Goal: Find contact information: Obtain details needed to contact an individual or organization

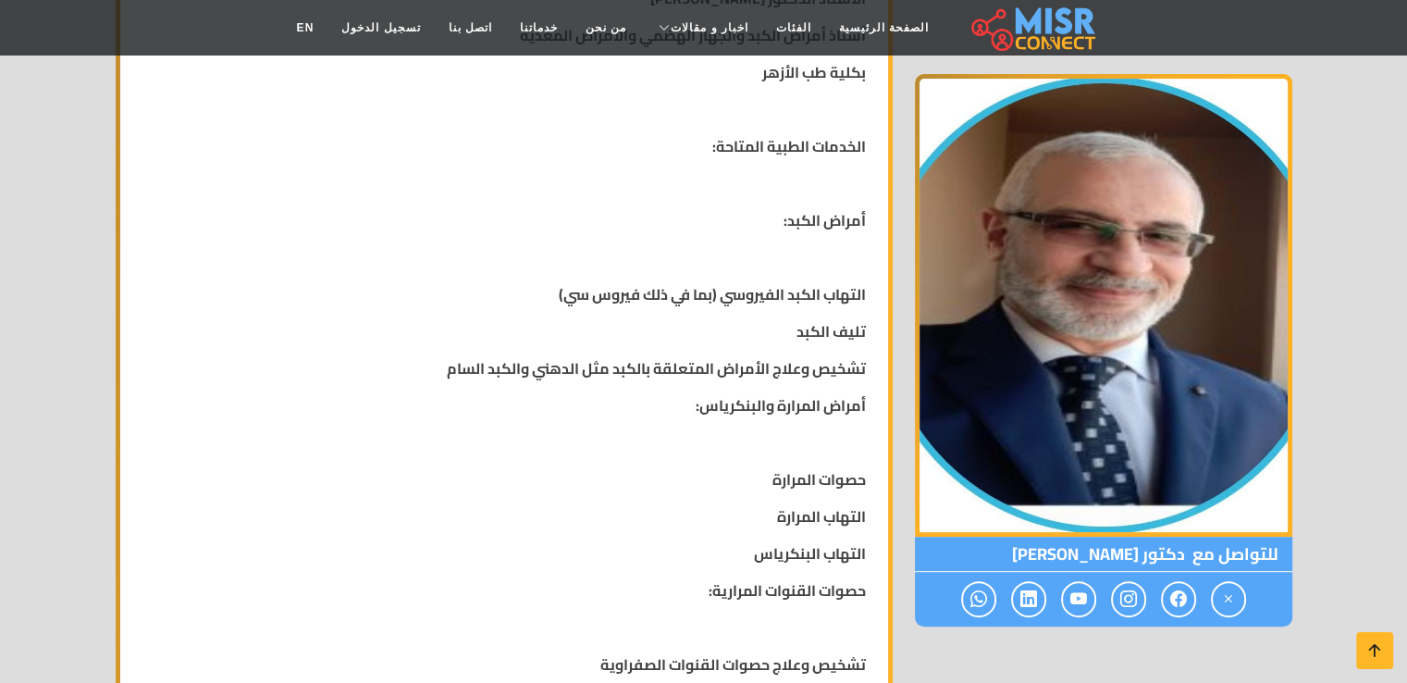
scroll to position [697, 0]
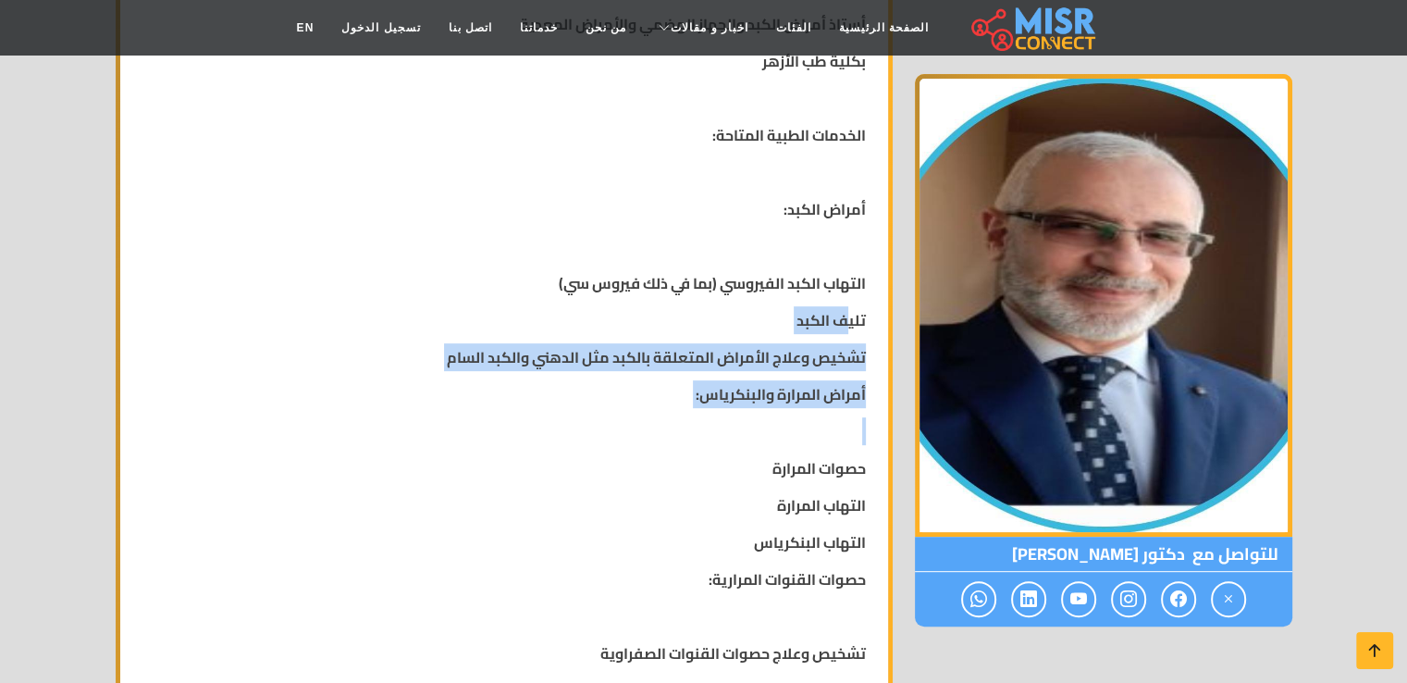
drag, startPoint x: 846, startPoint y: 299, endPoint x: 731, endPoint y: 404, distance: 155.8
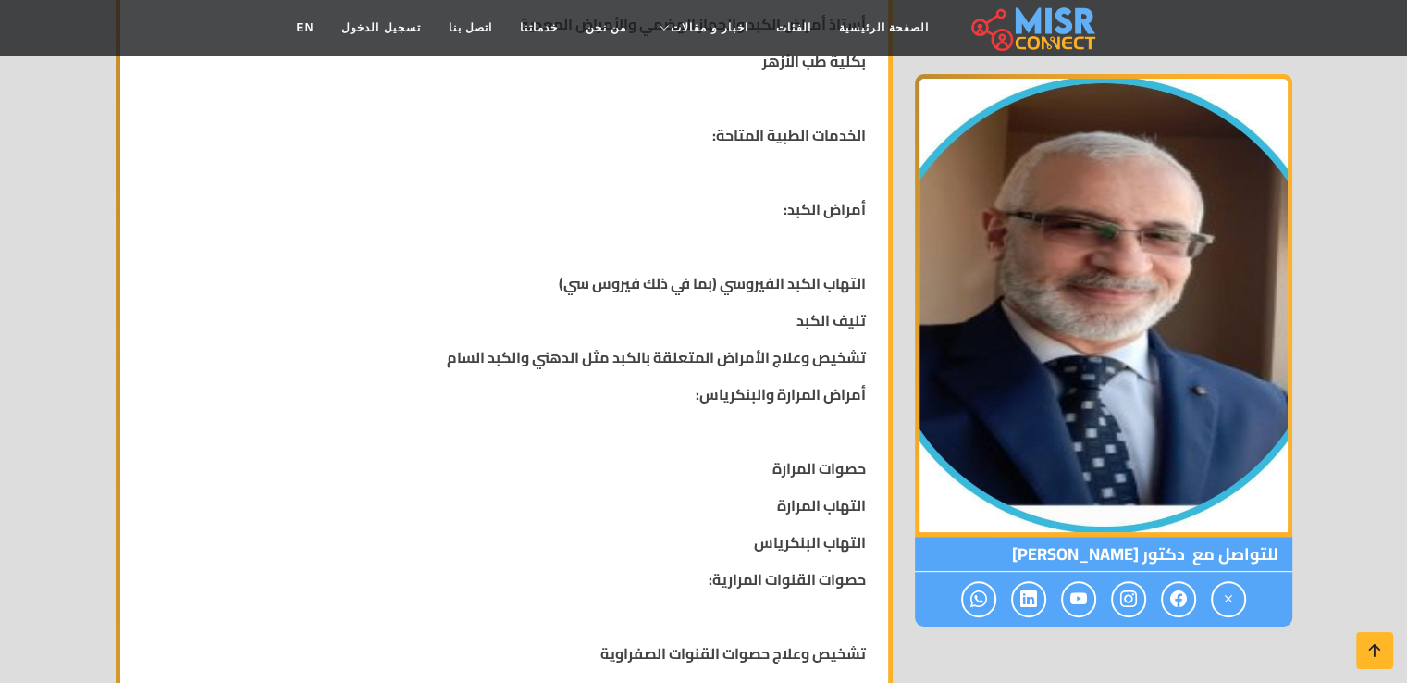
click at [811, 454] on strong "حصوات المرارة" at bounding box center [819, 468] width 93 height 28
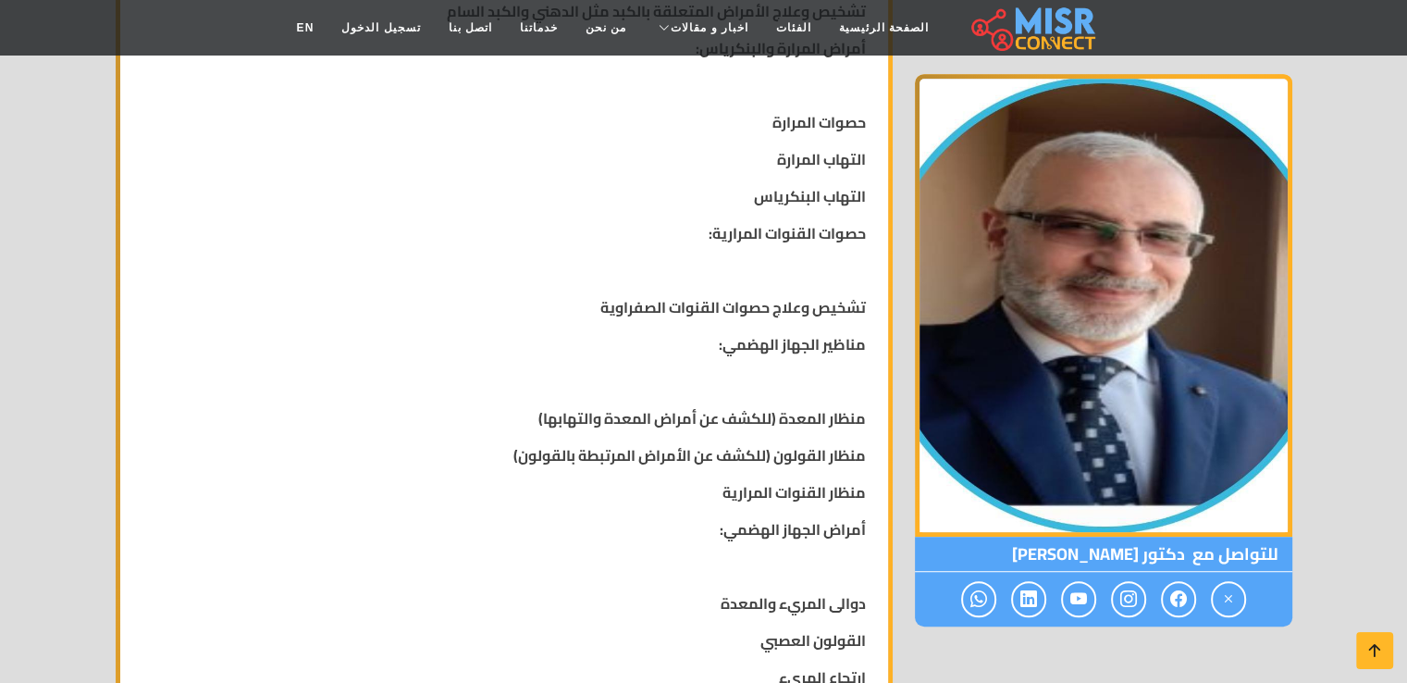
scroll to position [1081, 0]
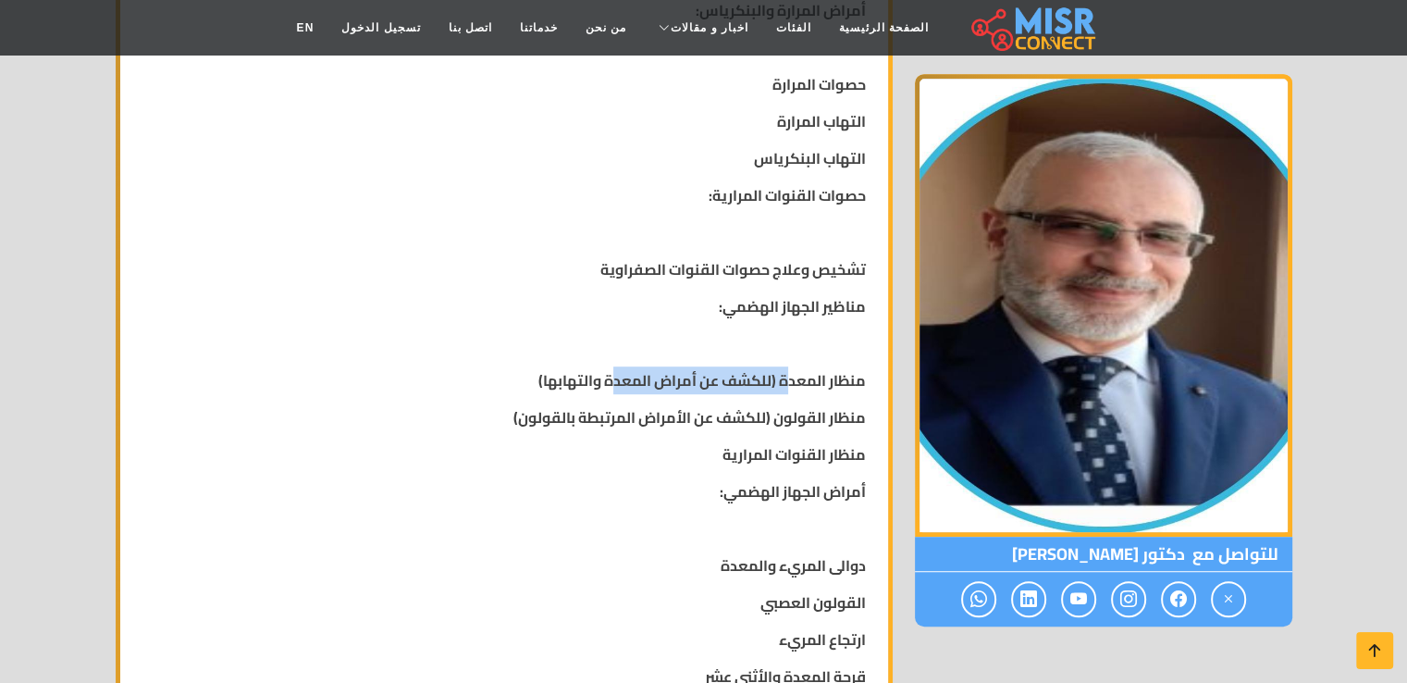
drag, startPoint x: 787, startPoint y: 363, endPoint x: 614, endPoint y: 346, distance: 173.8
click at [614, 366] on strong "منظار المعدة (للكشف عن أمراض المعدة والتهابها)" at bounding box center [702, 380] width 328 height 28
drag, startPoint x: 780, startPoint y: 388, endPoint x: 701, endPoint y: 394, distance: 78.9
click at [701, 403] on strong "منظار القولون (للكشف عن الأمراض المرتبطة بالقولون)" at bounding box center [689, 417] width 352 height 28
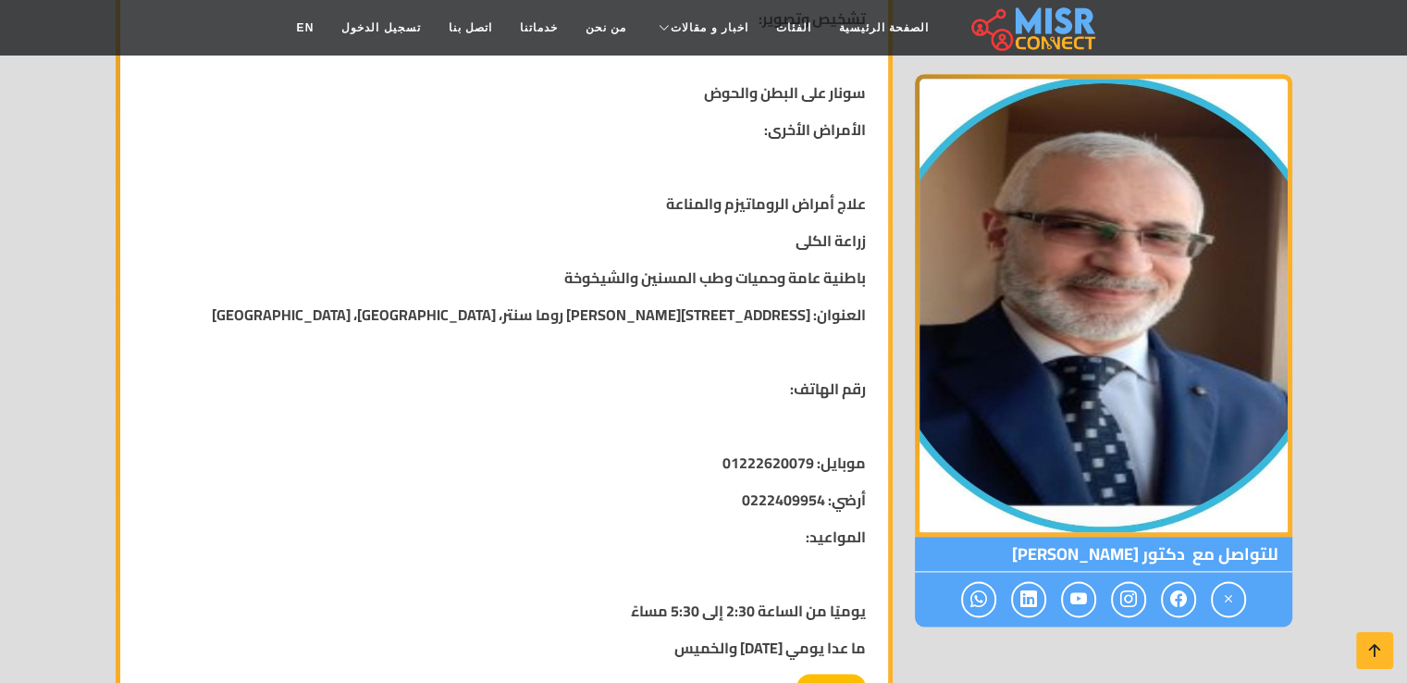
scroll to position [2021, 0]
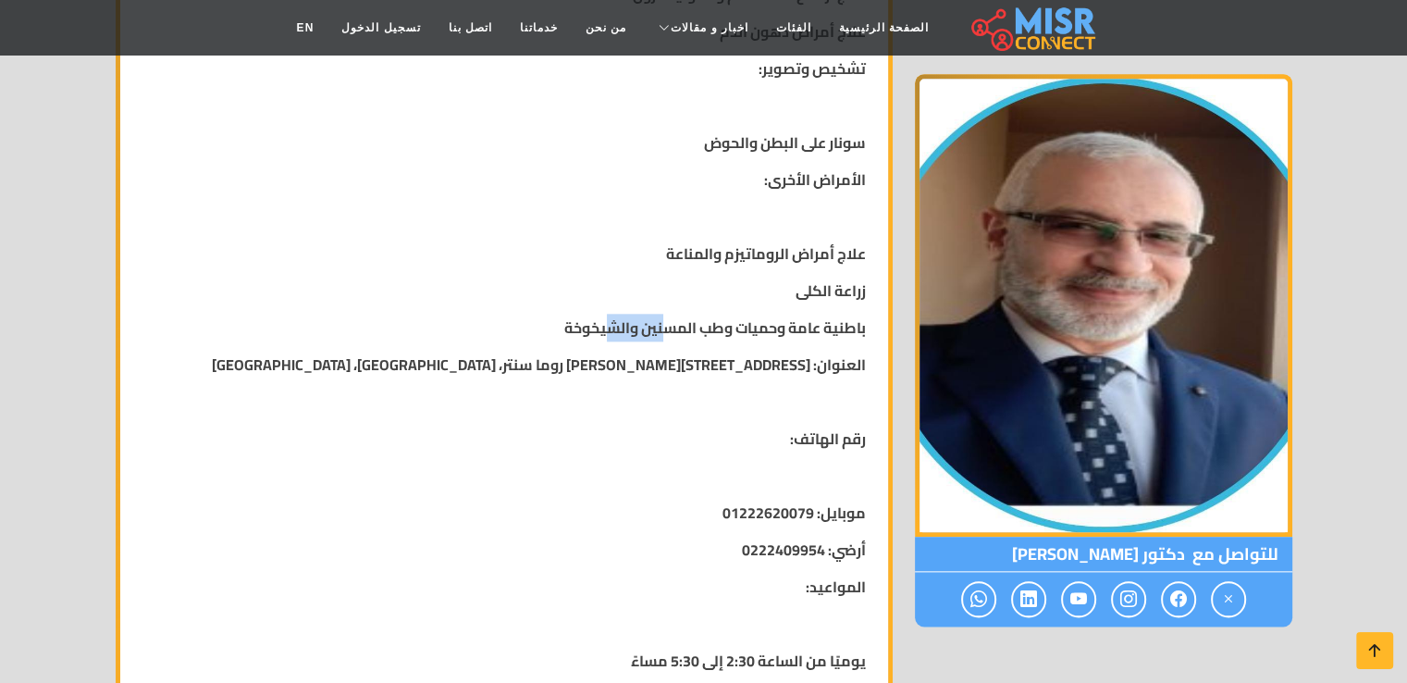
drag, startPoint x: 665, startPoint y: 303, endPoint x: 607, endPoint y: 303, distance: 58.3
click at [607, 314] on strong "باطنية عامة وحميات وطب المسنين والشيخوخة" at bounding box center [715, 328] width 302 height 28
click at [1288, 365] on img at bounding box center [1103, 305] width 377 height 463
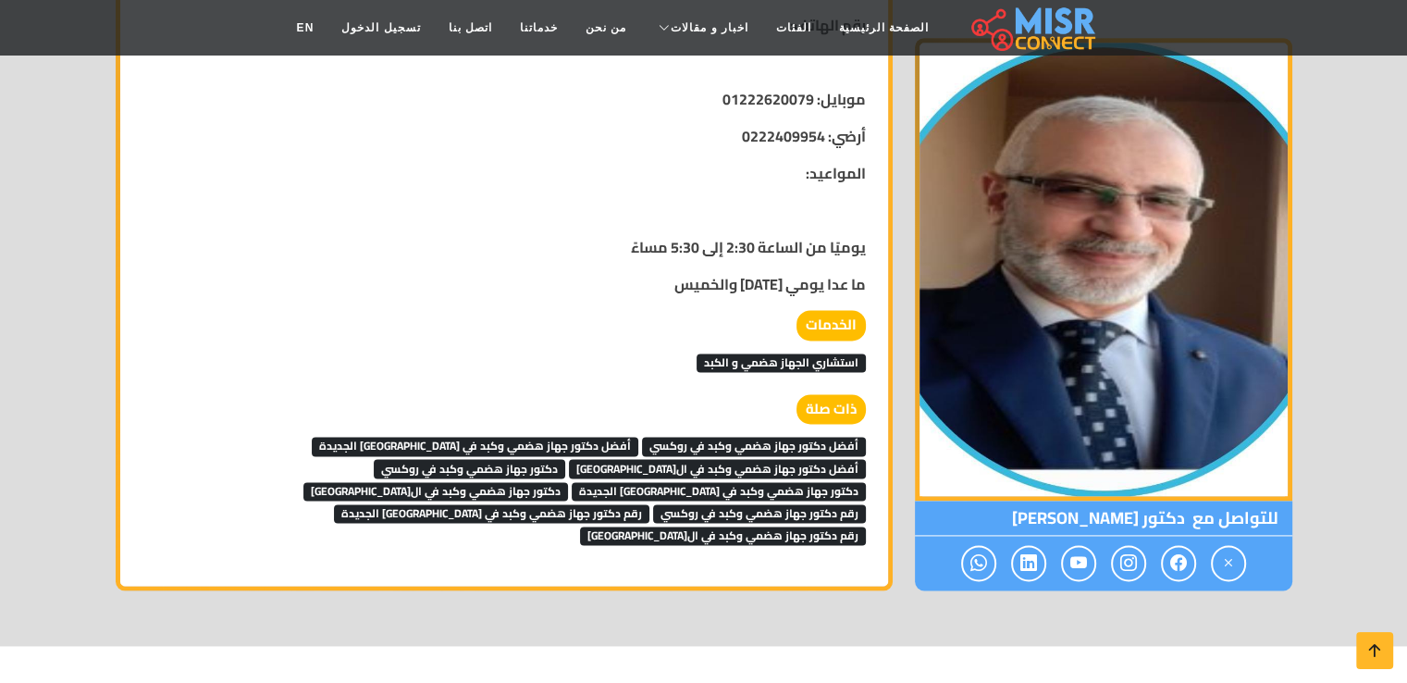
scroll to position [2269, 0]
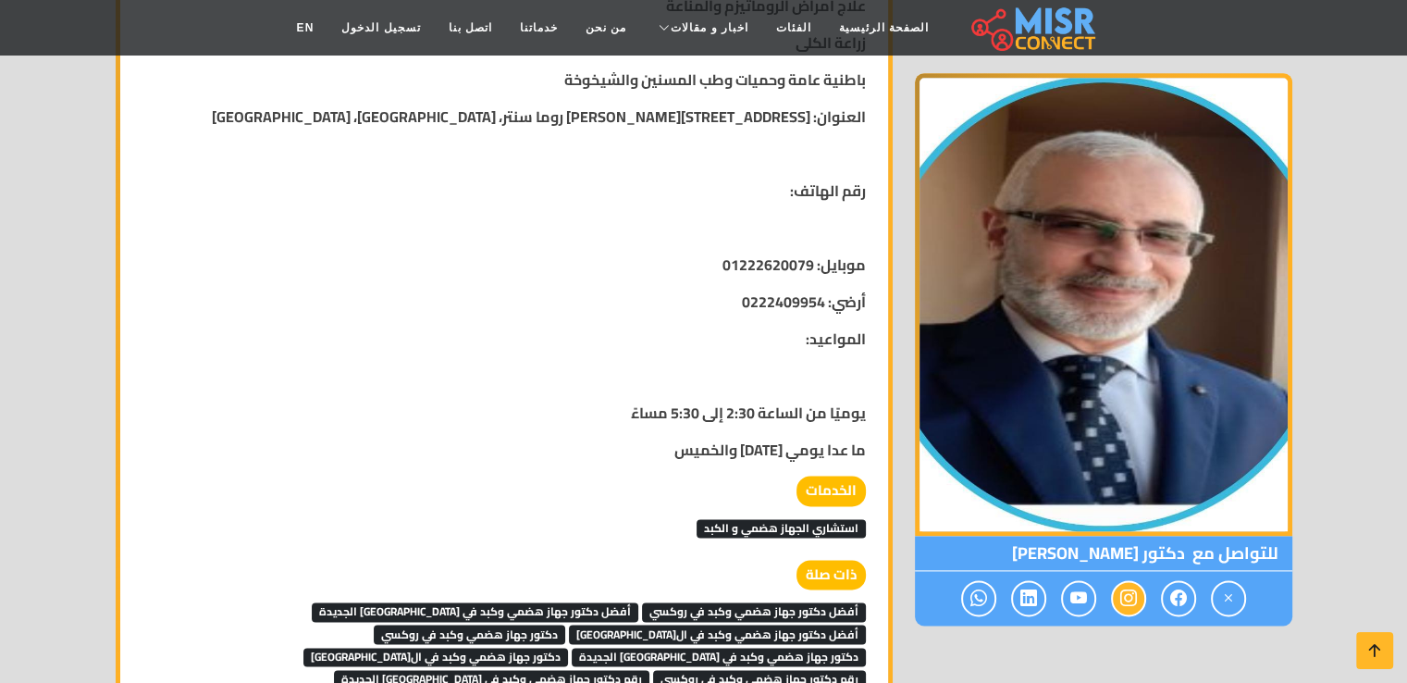
click at [1125, 603] on icon at bounding box center [1128, 599] width 17 height 31
click at [1124, 605] on icon at bounding box center [1128, 599] width 17 height 31
drag, startPoint x: 1136, startPoint y: 591, endPoint x: 1334, endPoint y: 426, distance: 257.5
click at [1132, 597] on icon at bounding box center [1128, 599] width 17 height 31
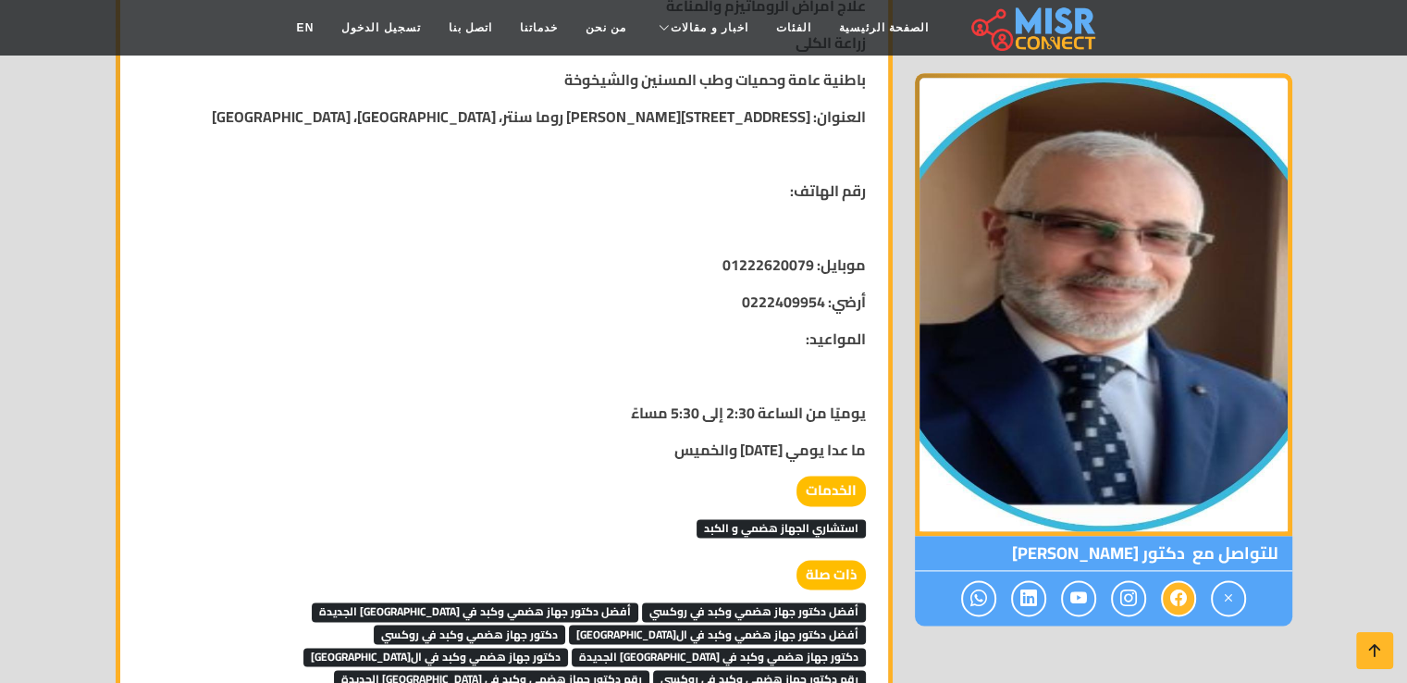
click at [1167, 604] on span at bounding box center [1178, 599] width 35 height 36
click at [1215, 600] on span at bounding box center [1228, 599] width 35 height 36
click at [1003, 607] on div at bounding box center [1103, 599] width 377 height 55
click at [1029, 606] on icon at bounding box center [1028, 599] width 17 height 31
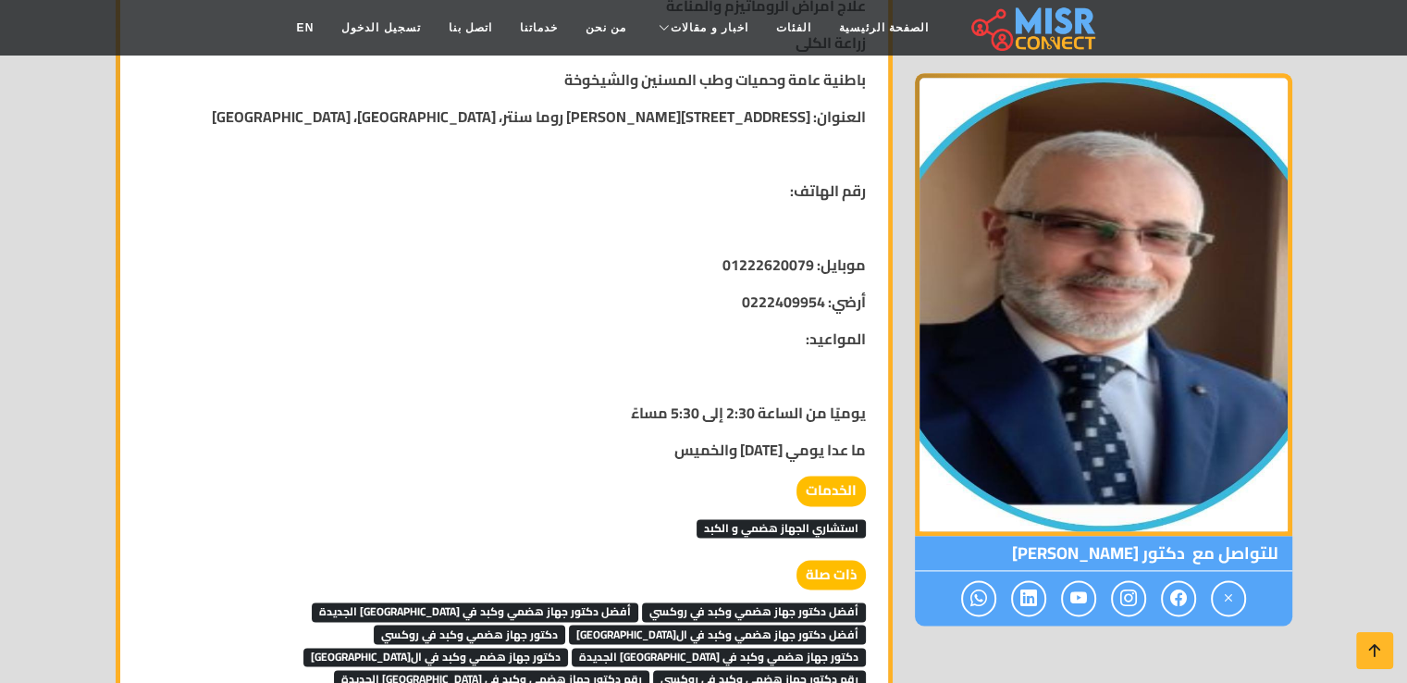
click at [955, 589] on div at bounding box center [1103, 599] width 377 height 55
click at [980, 600] on icon at bounding box center [978, 599] width 17 height 31
drag, startPoint x: 1142, startPoint y: 560, endPoint x: 1036, endPoint y: 551, distance: 105.8
click at [1036, 551] on span "للتواصل مع دكتور [PERSON_NAME]" at bounding box center [1103, 554] width 377 height 35
click at [1143, 587] on div at bounding box center [1103, 599] width 377 height 55
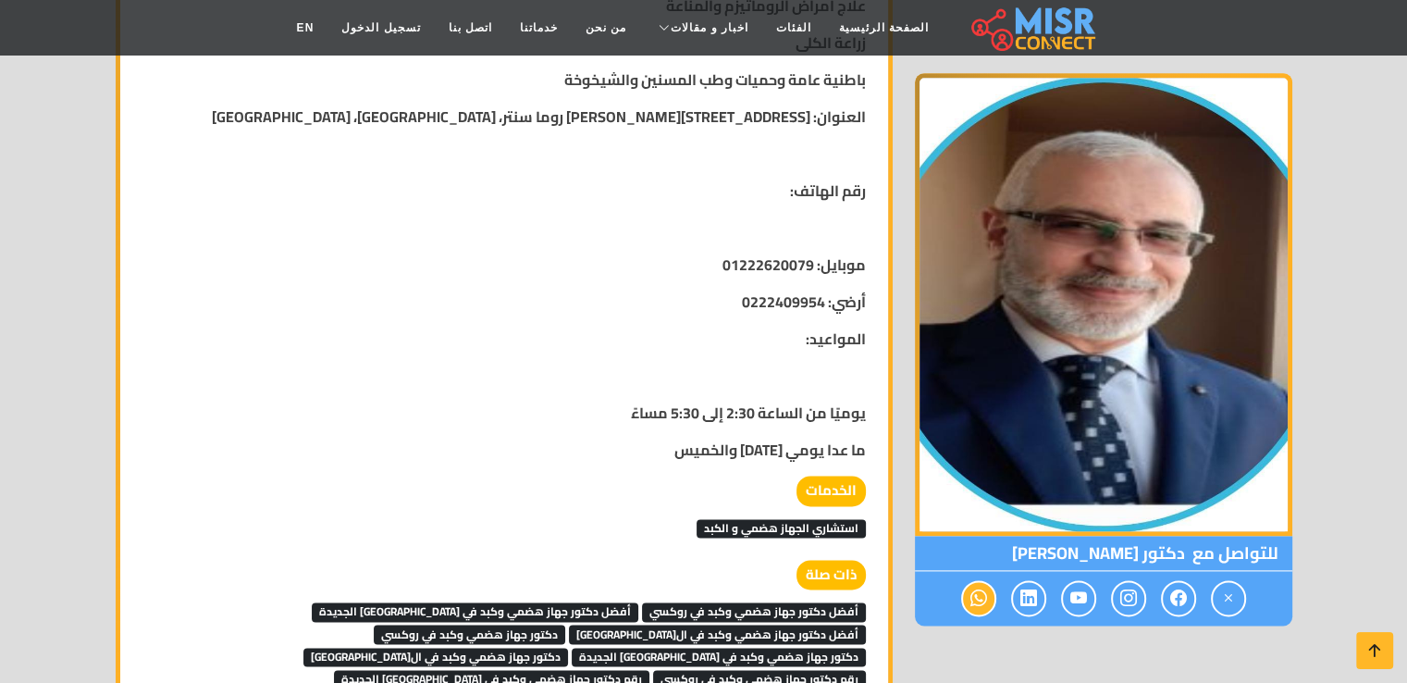
click at [980, 589] on icon at bounding box center [978, 599] width 17 height 31
click at [987, 608] on icon at bounding box center [978, 599] width 17 height 31
click at [984, 608] on icon at bounding box center [978, 599] width 17 height 31
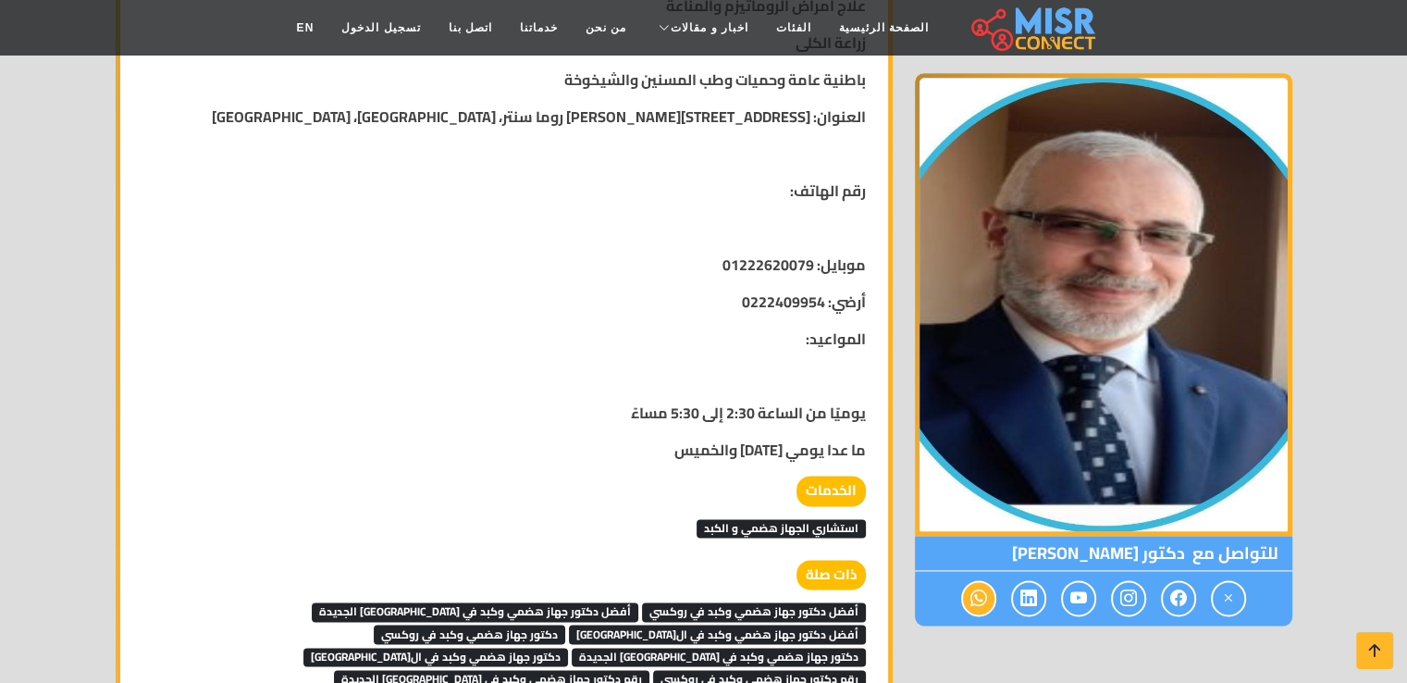
click at [984, 608] on icon at bounding box center [978, 599] width 17 height 31
click at [1099, 589] on div at bounding box center [1103, 599] width 377 height 55
drag, startPoint x: 1187, startPoint y: 562, endPoint x: 970, endPoint y: 562, distance: 217.4
click at [970, 562] on span "للتواصل مع دكتور [PERSON_NAME]" at bounding box center [1103, 554] width 377 height 35
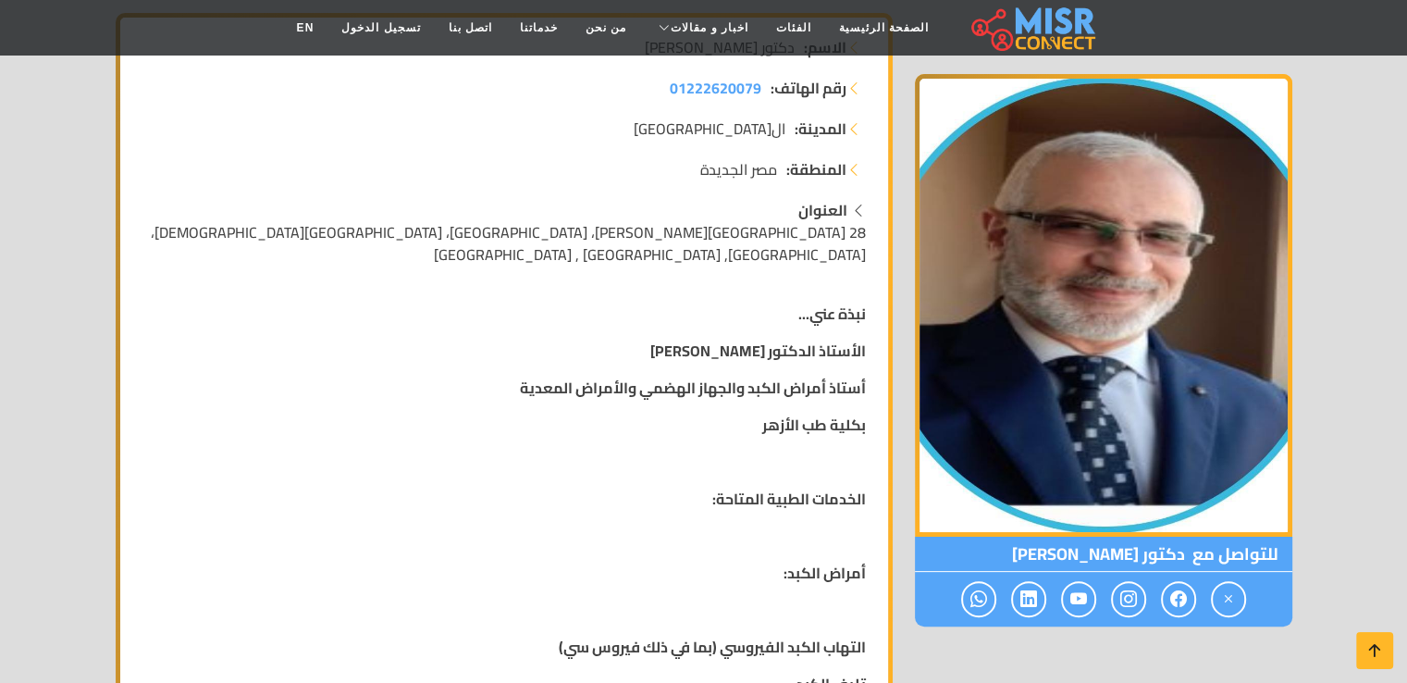
scroll to position [311, 0]
